Goal: Information Seeking & Learning: Compare options

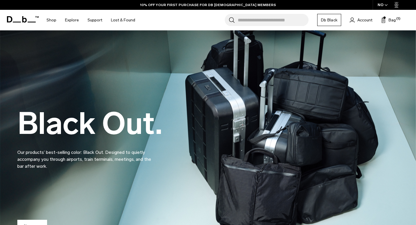
click at [288, 19] on input "Search for Bags, Luggage..." at bounding box center [272, 20] width 71 height 12
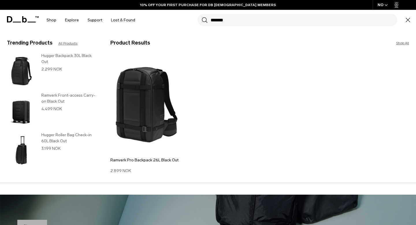
drag, startPoint x: 254, startPoint y: 20, endPoint x: 170, endPoint y: 20, distance: 83.7
click at [170, 20] on div "Search for Bags, Luggage... Search ******* Close Trending Products All Products…" at bounding box center [275, 20] width 272 height 20
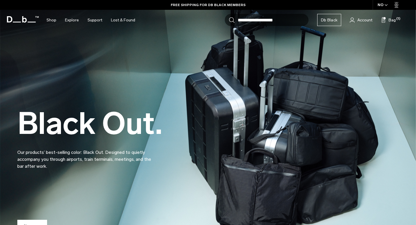
type input "**********"
click at [229, 17] on button "Search" at bounding box center [232, 20] width 6 height 6
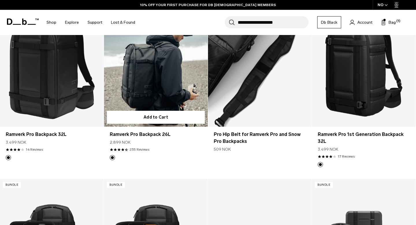
scroll to position [109, 0]
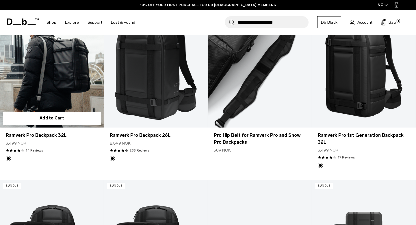
click at [66, 93] on link "Ramverk Pro Backpack 32L" at bounding box center [52, 69] width 104 height 115
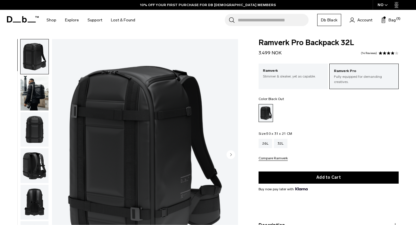
click at [36, 89] on img "button" at bounding box center [34, 93] width 28 height 35
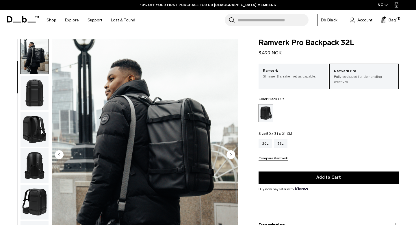
click at [34, 97] on img "button" at bounding box center [34, 93] width 28 height 35
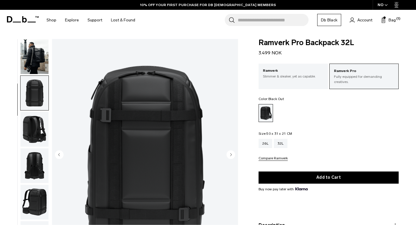
scroll to position [73, 0]
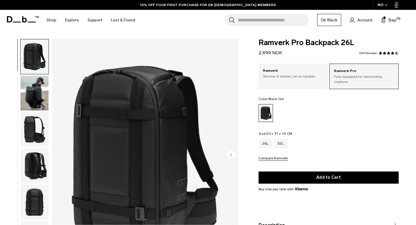
click at [37, 96] on img "button" at bounding box center [34, 93] width 28 height 35
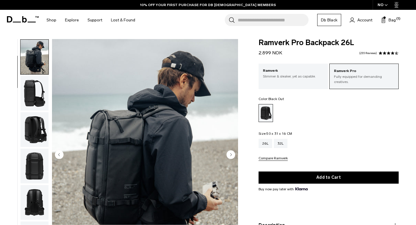
scroll to position [36, 0]
click at [40, 115] on img "button" at bounding box center [34, 129] width 28 height 35
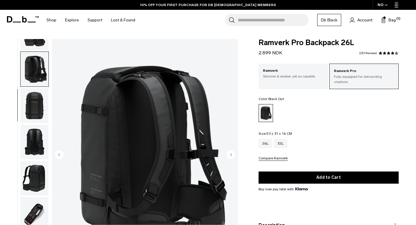
scroll to position [109, 0]
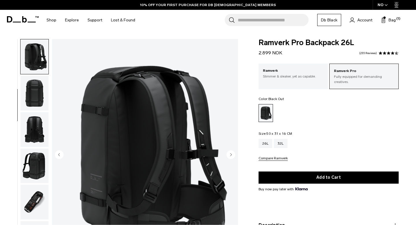
click at [39, 132] on img "button" at bounding box center [34, 129] width 28 height 35
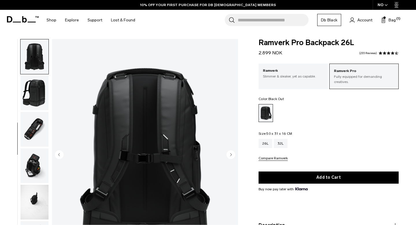
click at [38, 126] on img "button" at bounding box center [34, 129] width 28 height 35
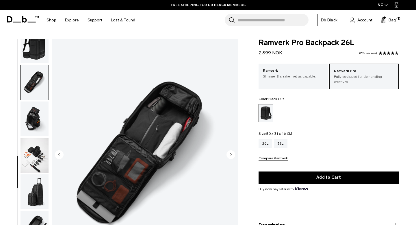
scroll to position [239, 0]
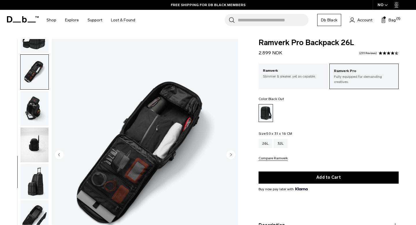
click at [254, 21] on input "Search for Bags, Luggage..." at bounding box center [272, 20] width 71 height 12
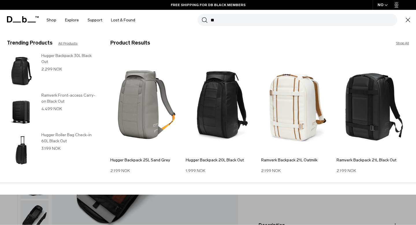
type input "*"
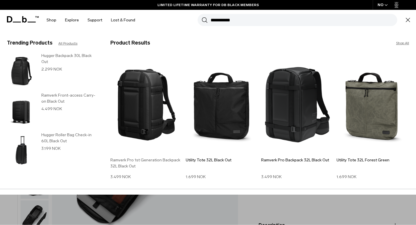
type input "**********"
click at [147, 90] on img at bounding box center [146, 105] width 72 height 98
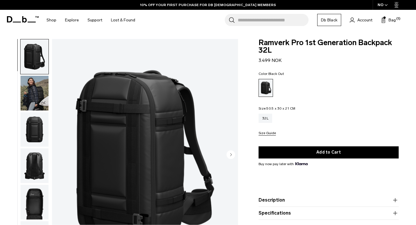
click at [33, 127] on img "button" at bounding box center [34, 129] width 28 height 35
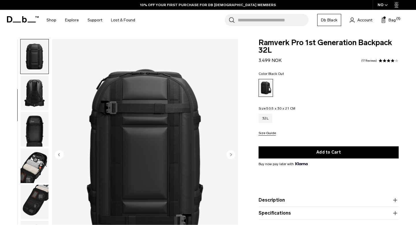
click at [32, 120] on img "button" at bounding box center [34, 129] width 28 height 35
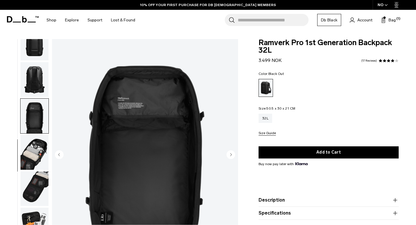
scroll to position [93, 0]
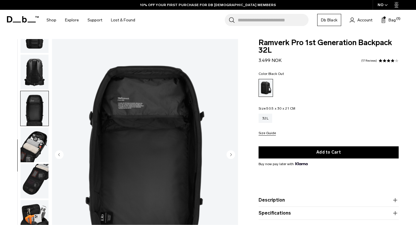
click at [35, 77] on img "button" at bounding box center [34, 72] width 28 height 35
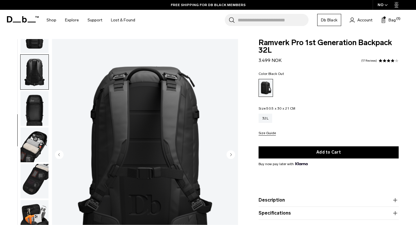
click at [33, 181] on img "button" at bounding box center [34, 181] width 28 height 35
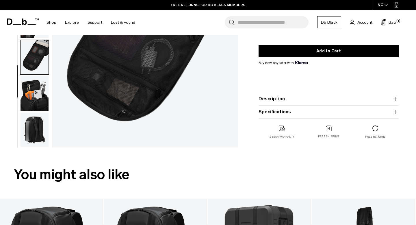
scroll to position [149, 0]
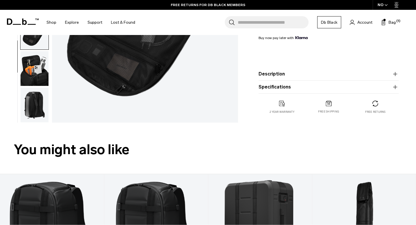
click at [38, 106] on img "button" at bounding box center [34, 104] width 28 height 35
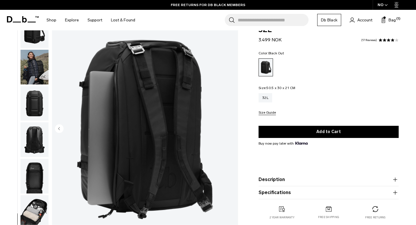
scroll to position [0, 0]
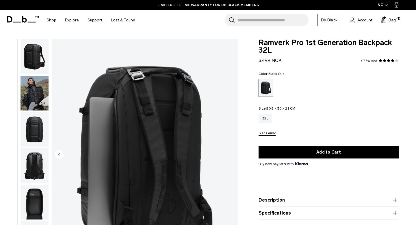
click at [255, 19] on input "Search for Bags, Luggage..." at bounding box center [272, 20] width 71 height 12
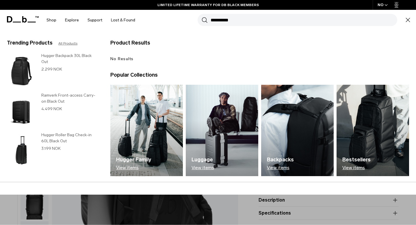
type input "**********"
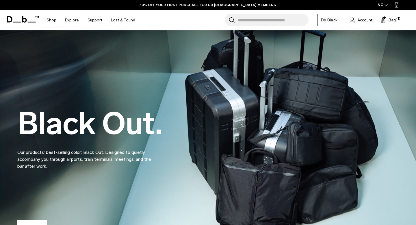
click at [255, 22] on input "Search for Bags, Luggage..." at bounding box center [272, 20] width 71 height 12
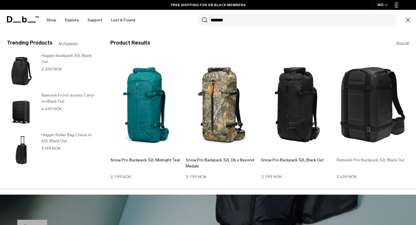
type input "*******"
click at [358, 109] on img at bounding box center [372, 105] width 72 height 98
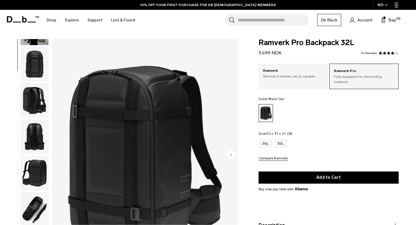
click at [38, 125] on img "button" at bounding box center [34, 136] width 28 height 35
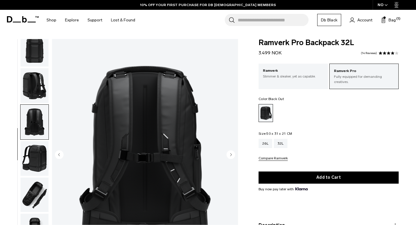
scroll to position [130, 0]
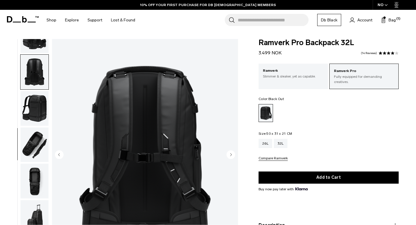
click at [37, 147] on img "button" at bounding box center [34, 144] width 28 height 35
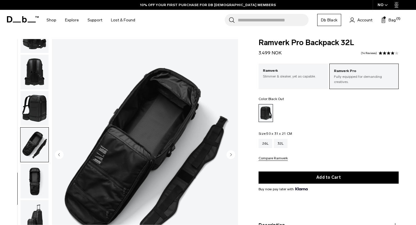
click at [40, 171] on img "button" at bounding box center [34, 180] width 28 height 35
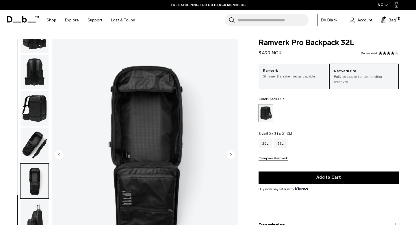
click at [40, 209] on img "button" at bounding box center [34, 217] width 28 height 35
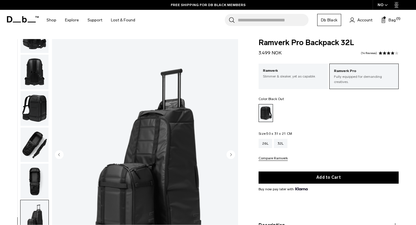
click at [44, 104] on img "button" at bounding box center [34, 108] width 28 height 35
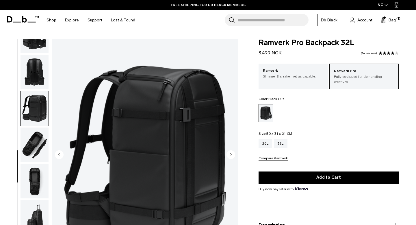
click at [39, 68] on img "button" at bounding box center [34, 72] width 28 height 35
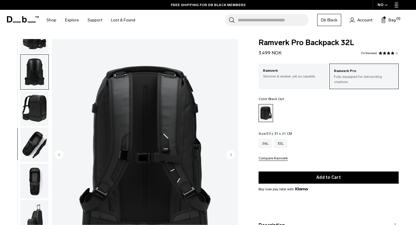
click at [267, 21] on input "Search for Bags, Luggage..." at bounding box center [272, 20] width 71 height 12
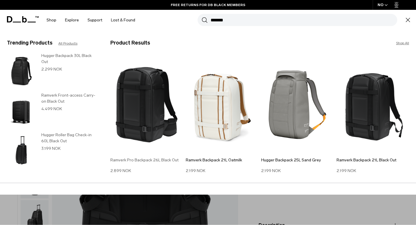
type input "*******"
click at [156, 93] on img at bounding box center [146, 105] width 72 height 98
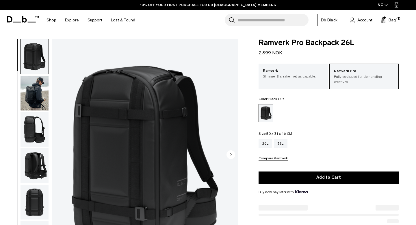
click at [37, 201] on img "button" at bounding box center [34, 201] width 28 height 35
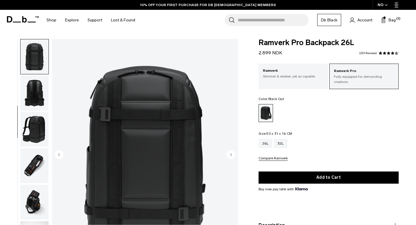
click at [34, 162] on img "button" at bounding box center [34, 165] width 28 height 35
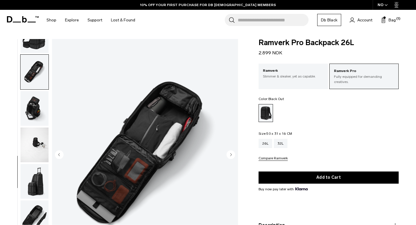
click at [35, 42] on img "button" at bounding box center [34, 35] width 28 height 35
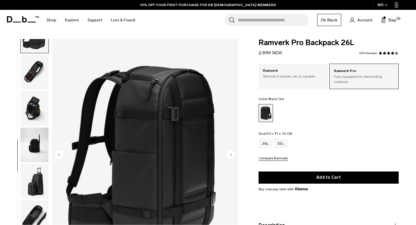
scroll to position [218, 0]
